Goal: Transaction & Acquisition: Subscribe to service/newsletter

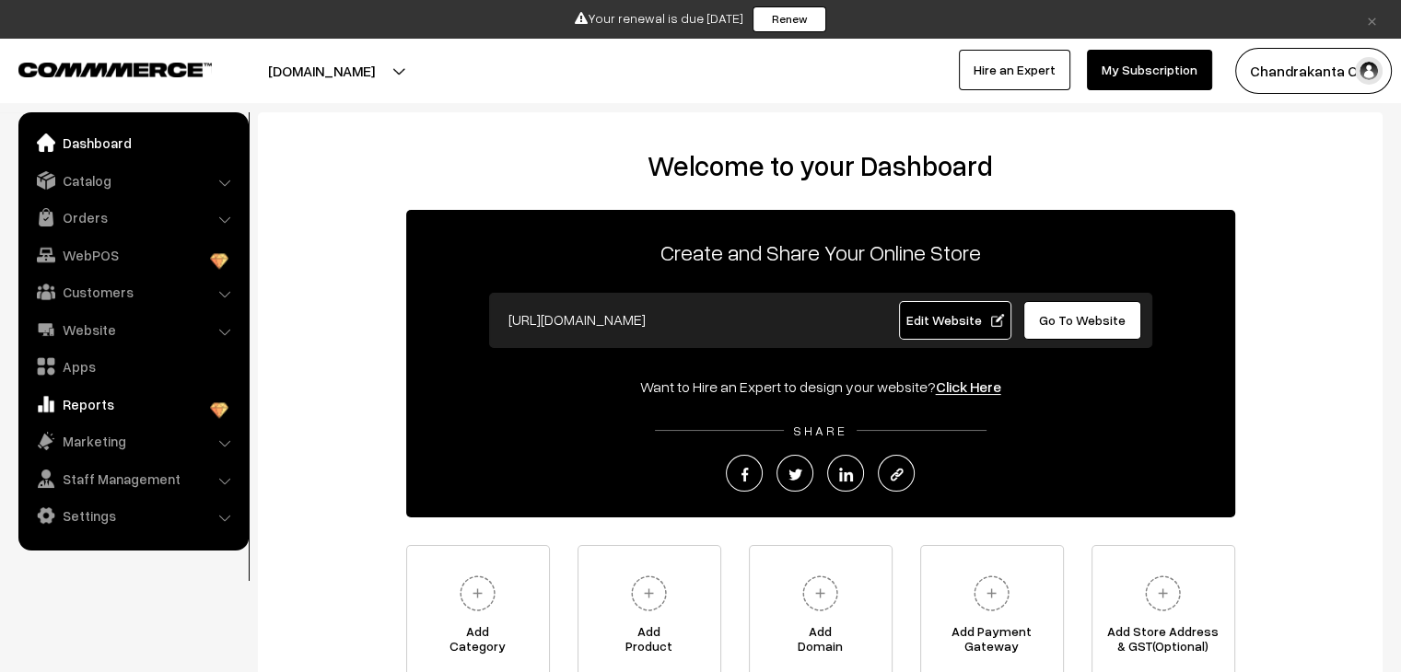
click at [131, 403] on link "Reports" at bounding box center [132, 404] width 219 height 33
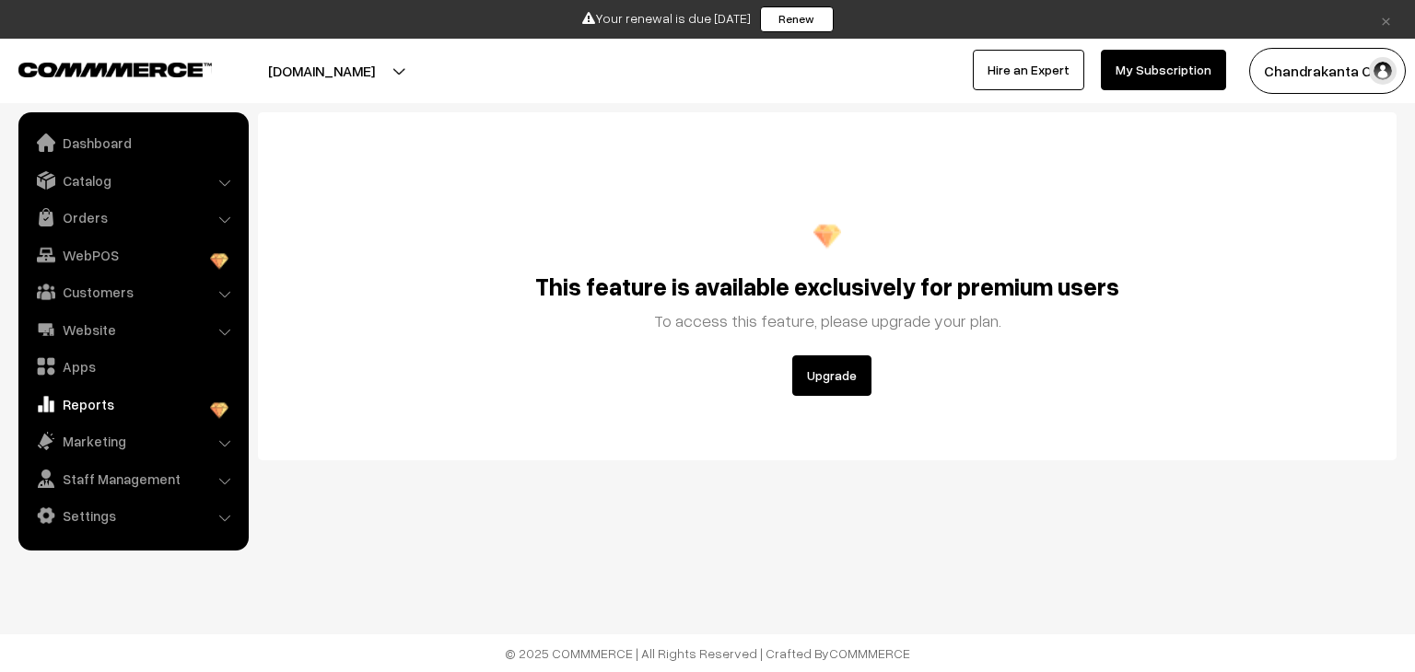
click at [216, 410] on img at bounding box center [219, 411] width 18 height 18
click at [813, 373] on button "Upgrade" at bounding box center [831, 376] width 79 height 41
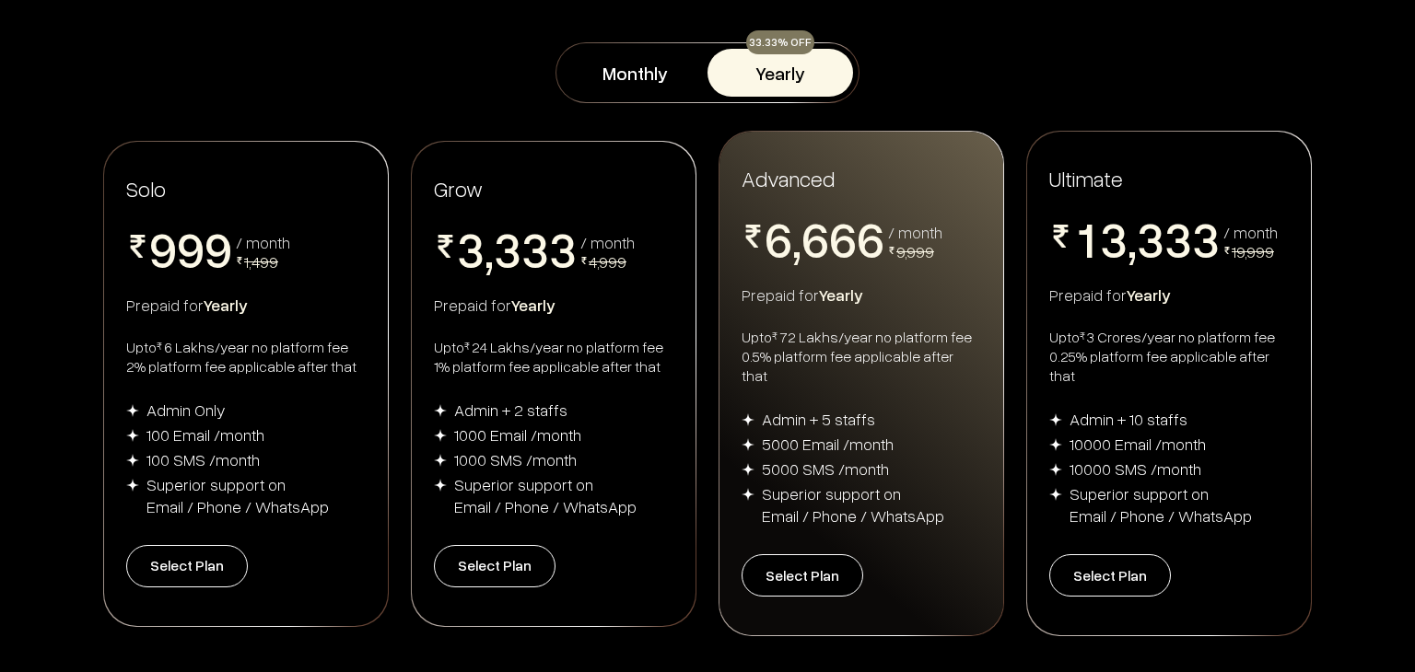
scroll to position [276, 0]
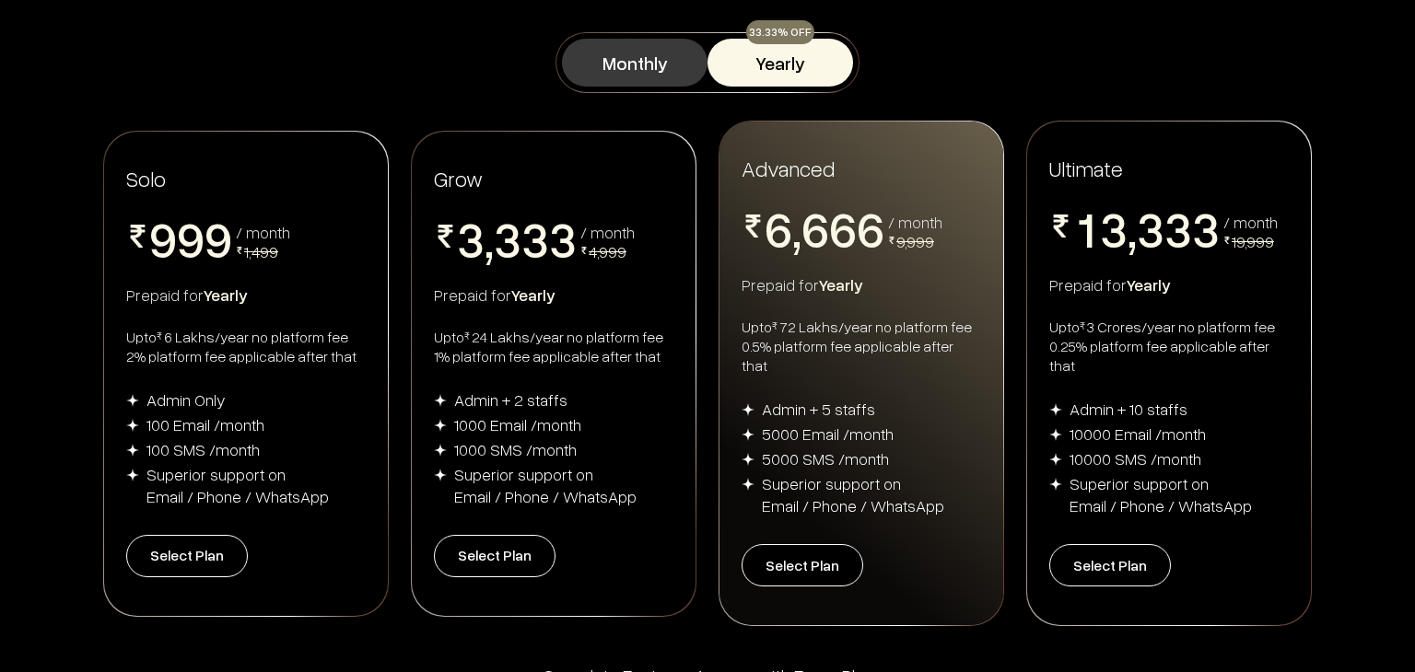
click at [634, 82] on button "Monthly" at bounding box center [635, 63] width 146 height 48
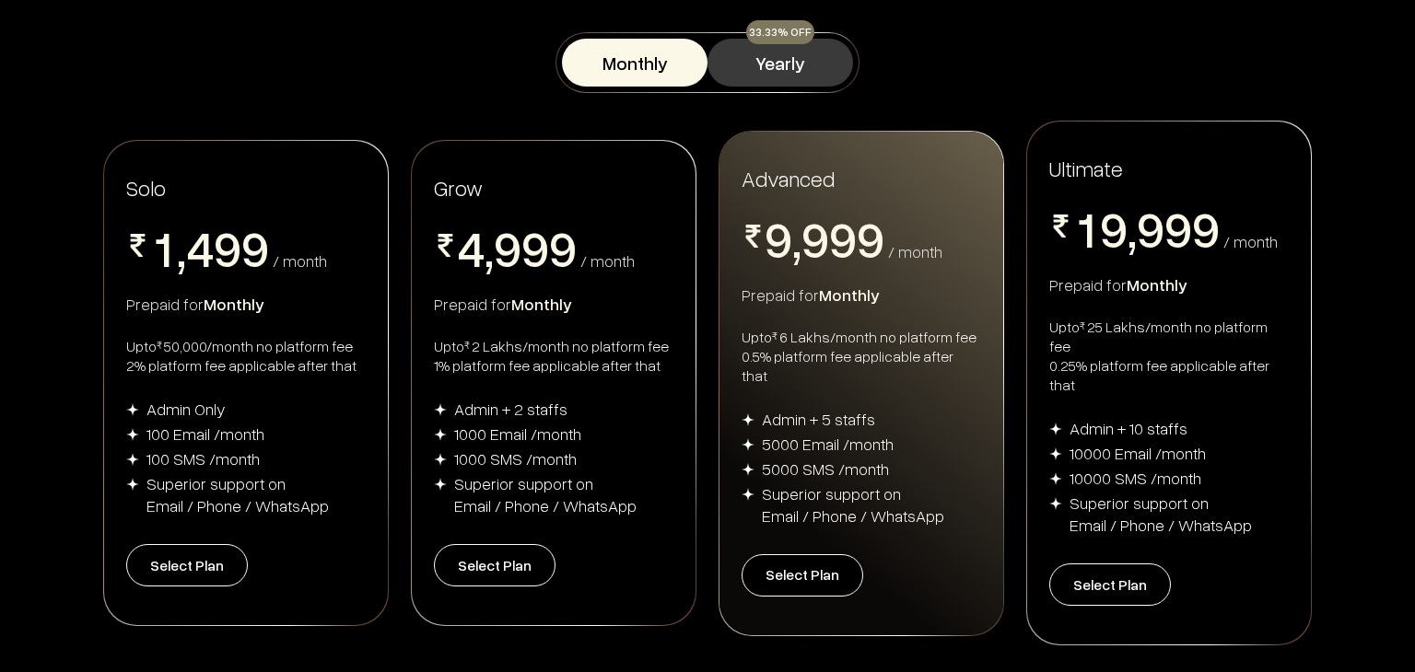
click at [774, 83] on button "Yearly" at bounding box center [780, 63] width 146 height 48
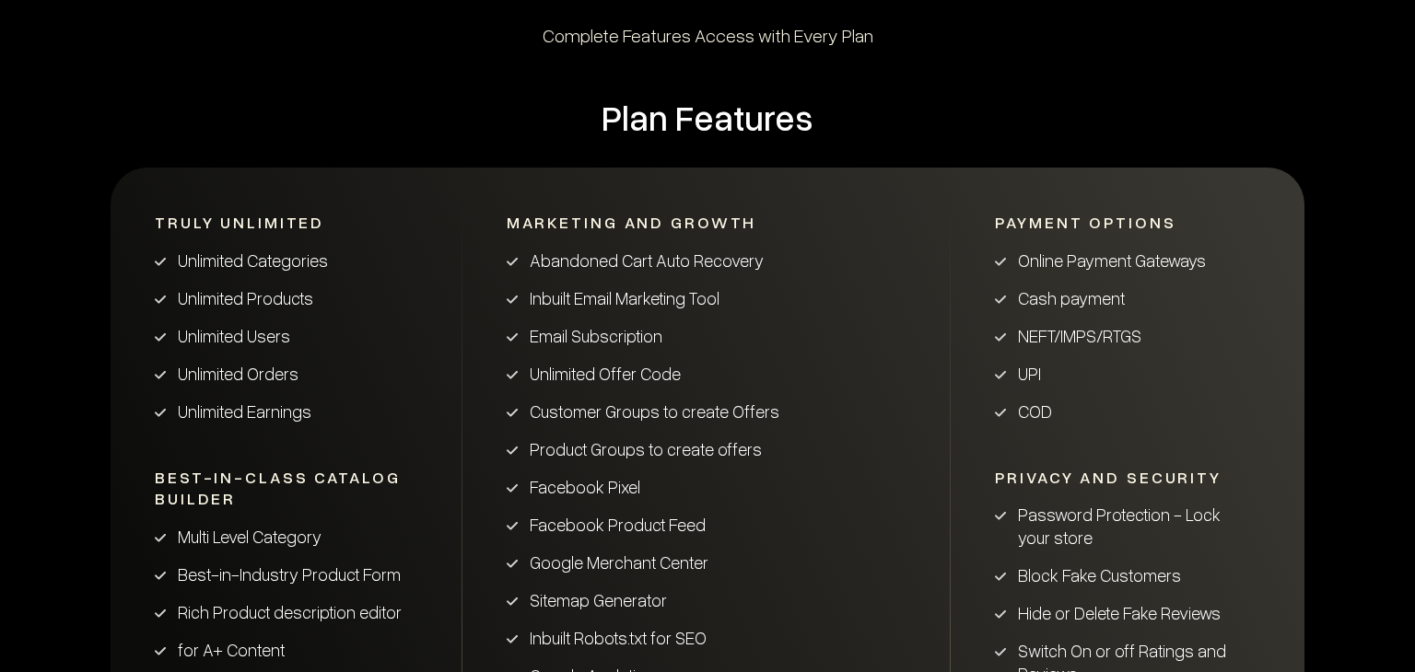
scroll to position [921, 0]
